Goal: Communication & Community: Answer question/provide support

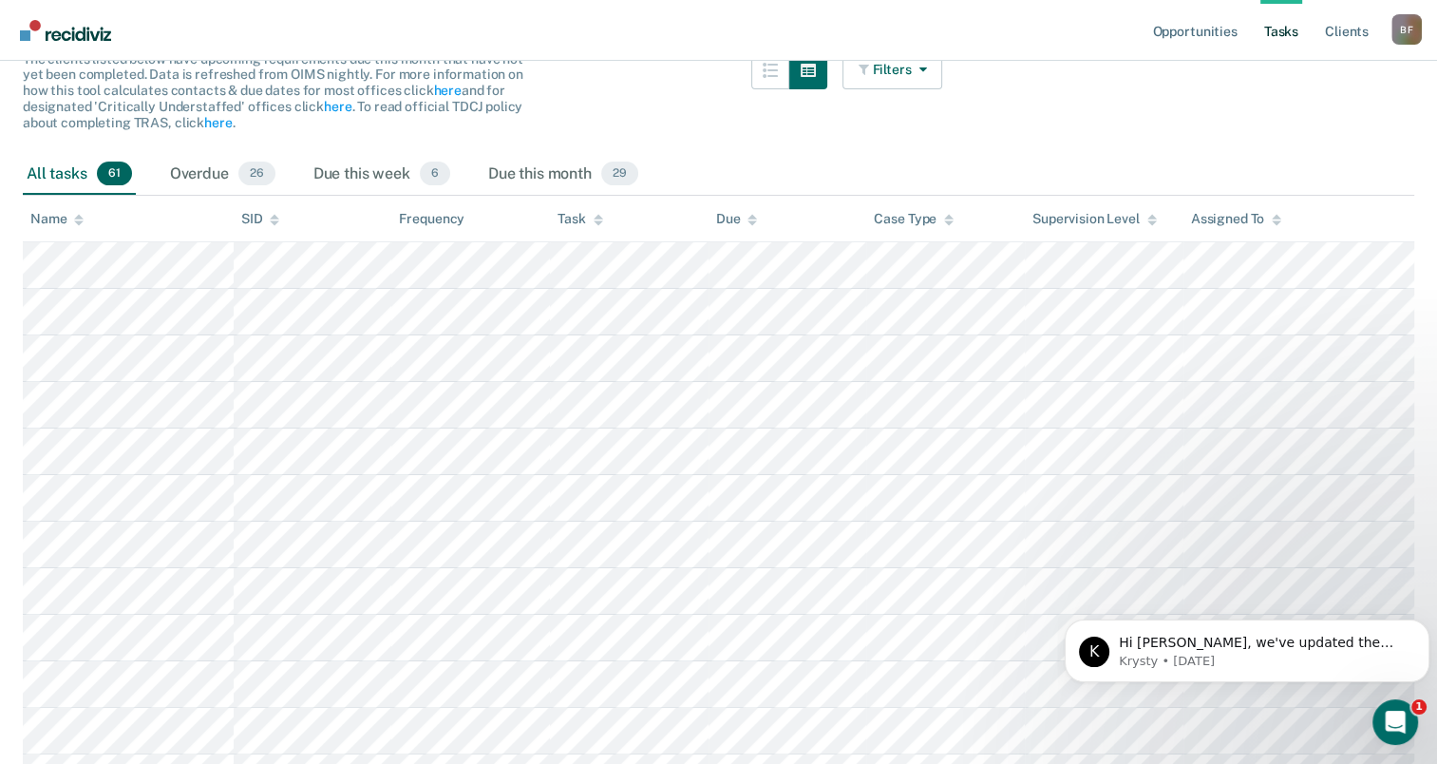
scroll to position [12, 0]
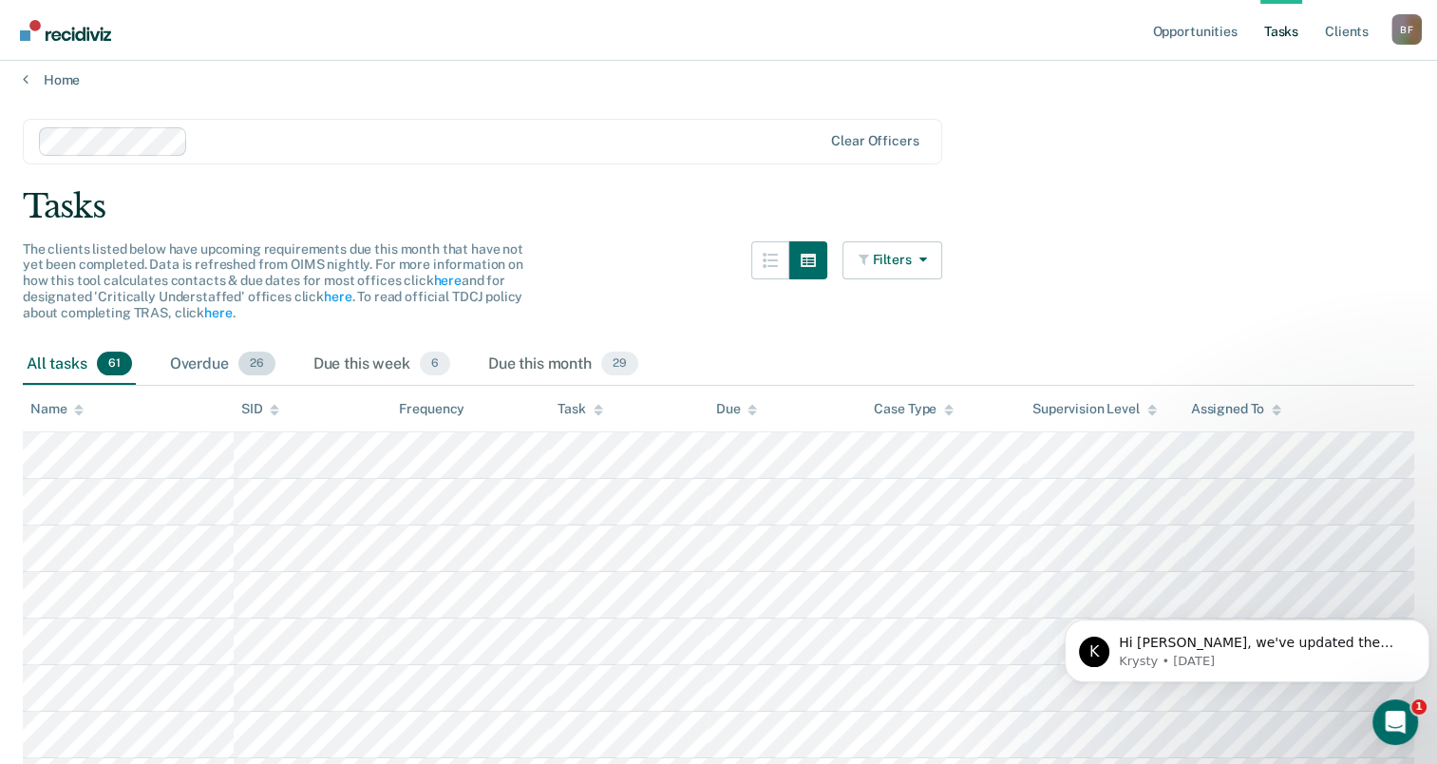
click at [200, 353] on div "Overdue 26" at bounding box center [222, 365] width 113 height 42
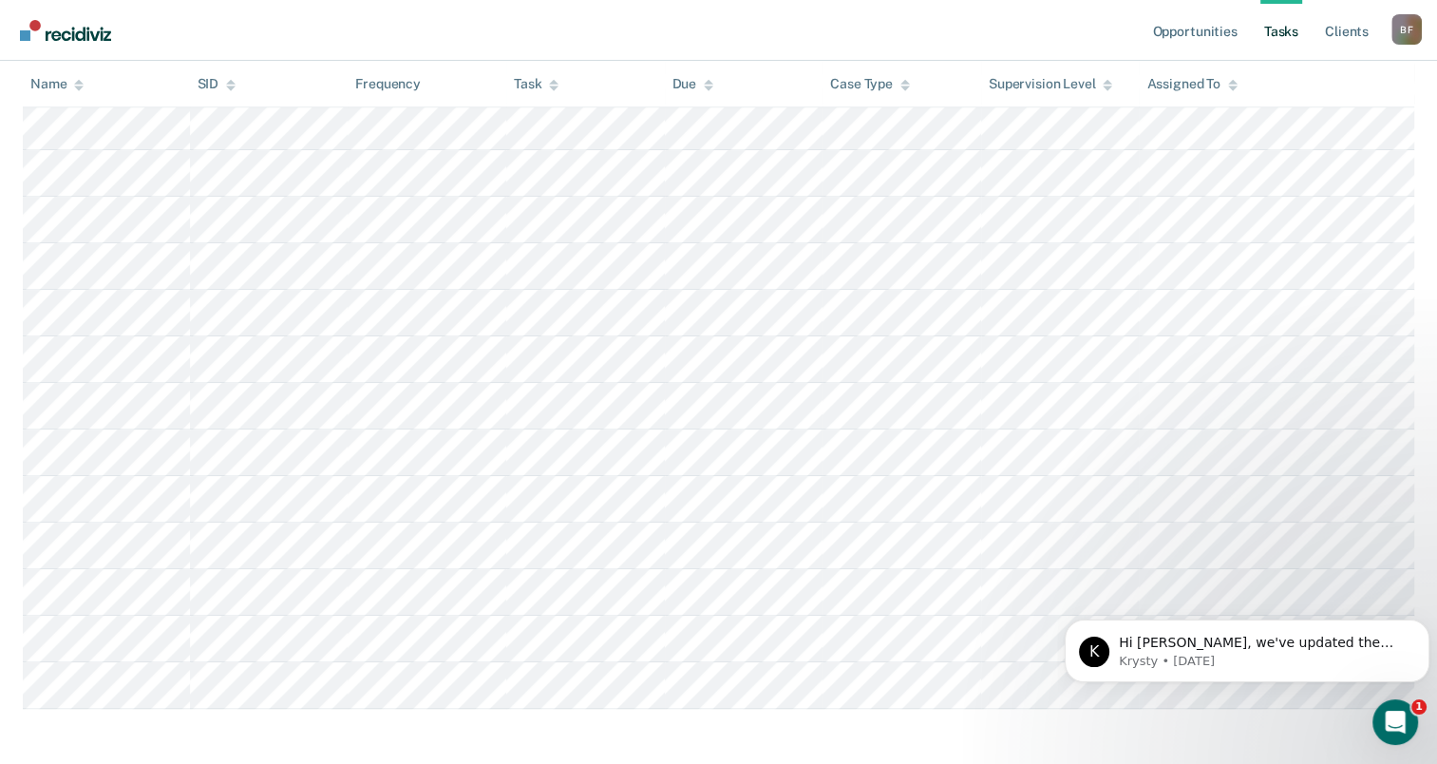
scroll to position [965, 0]
click at [1389, 711] on icon "Open Intercom Messenger" at bounding box center [1392, 719] width 31 height 31
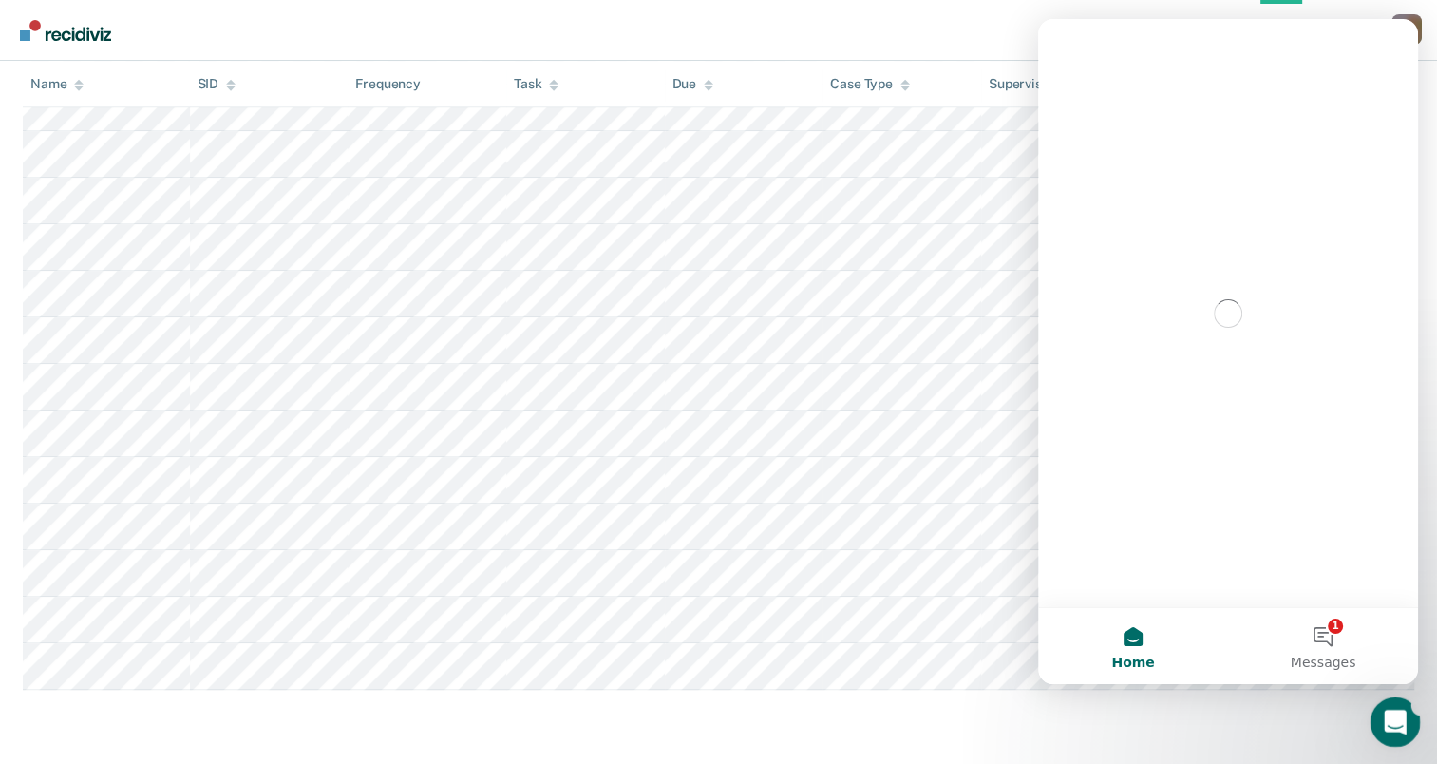
scroll to position [0, 0]
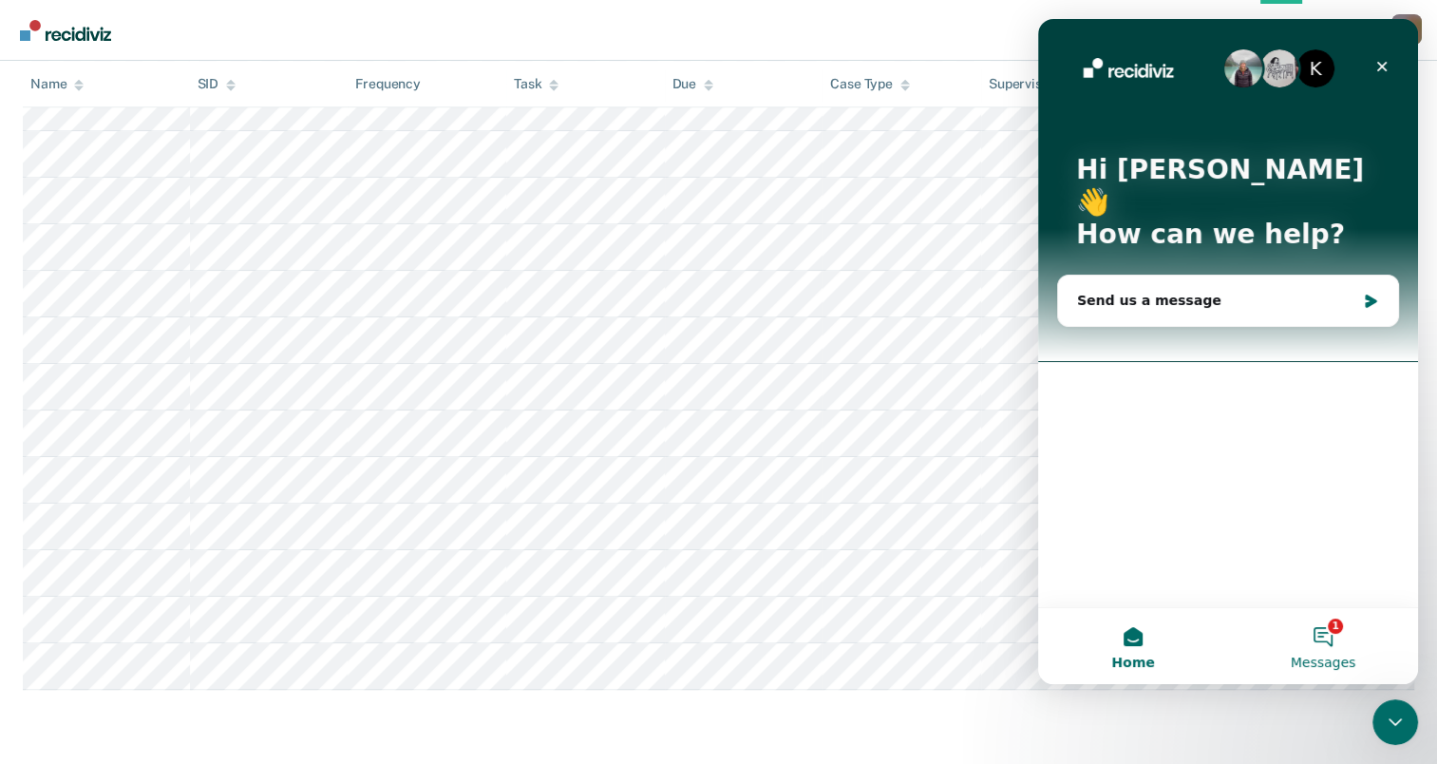
click at [1313, 629] on button "1 Messages" at bounding box center [1323, 646] width 190 height 76
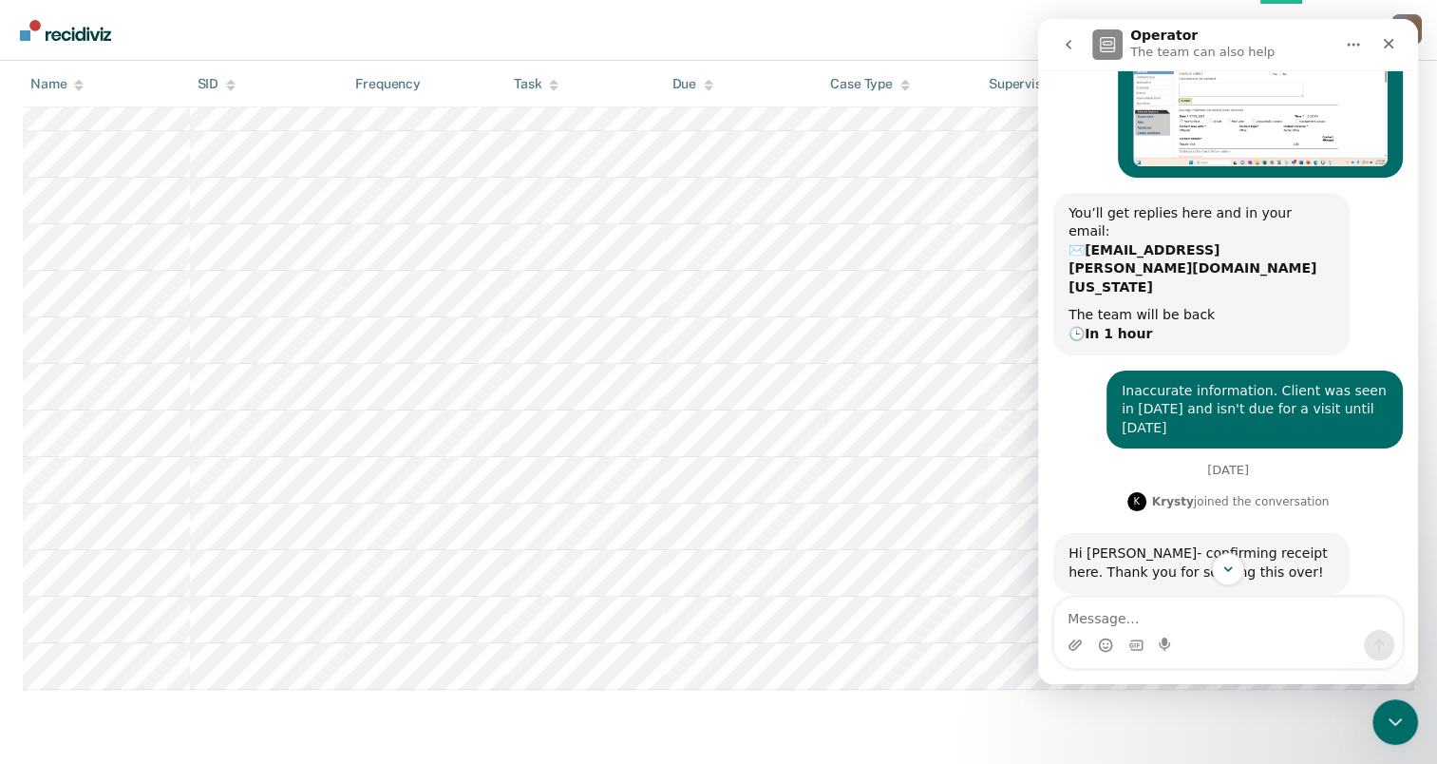
scroll to position [257, 0]
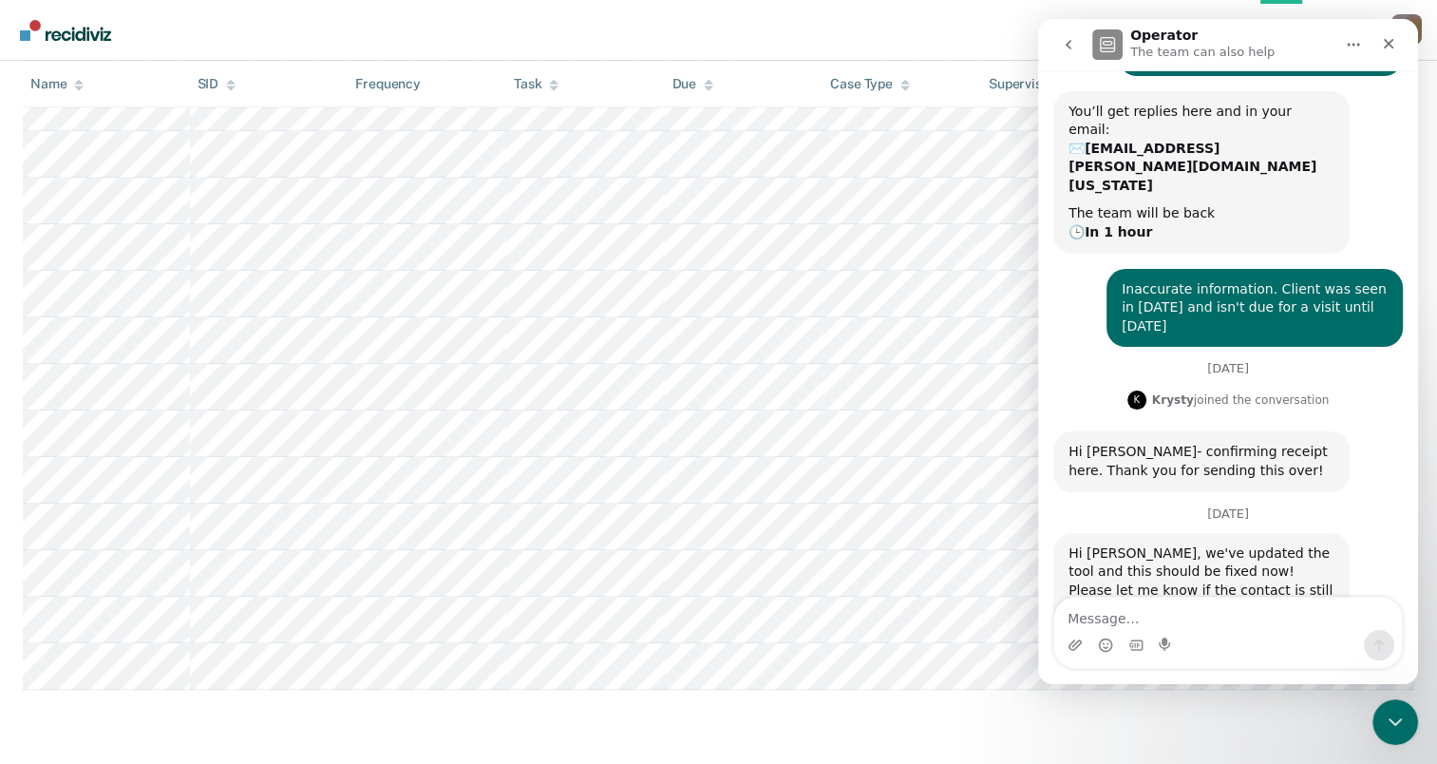
click at [1273, 601] on textarea "Message…" at bounding box center [1228, 613] width 348 height 32
click at [1389, 56] on div "Close" at bounding box center [1389, 44] width 34 height 34
